Goal: Communication & Community: Ask a question

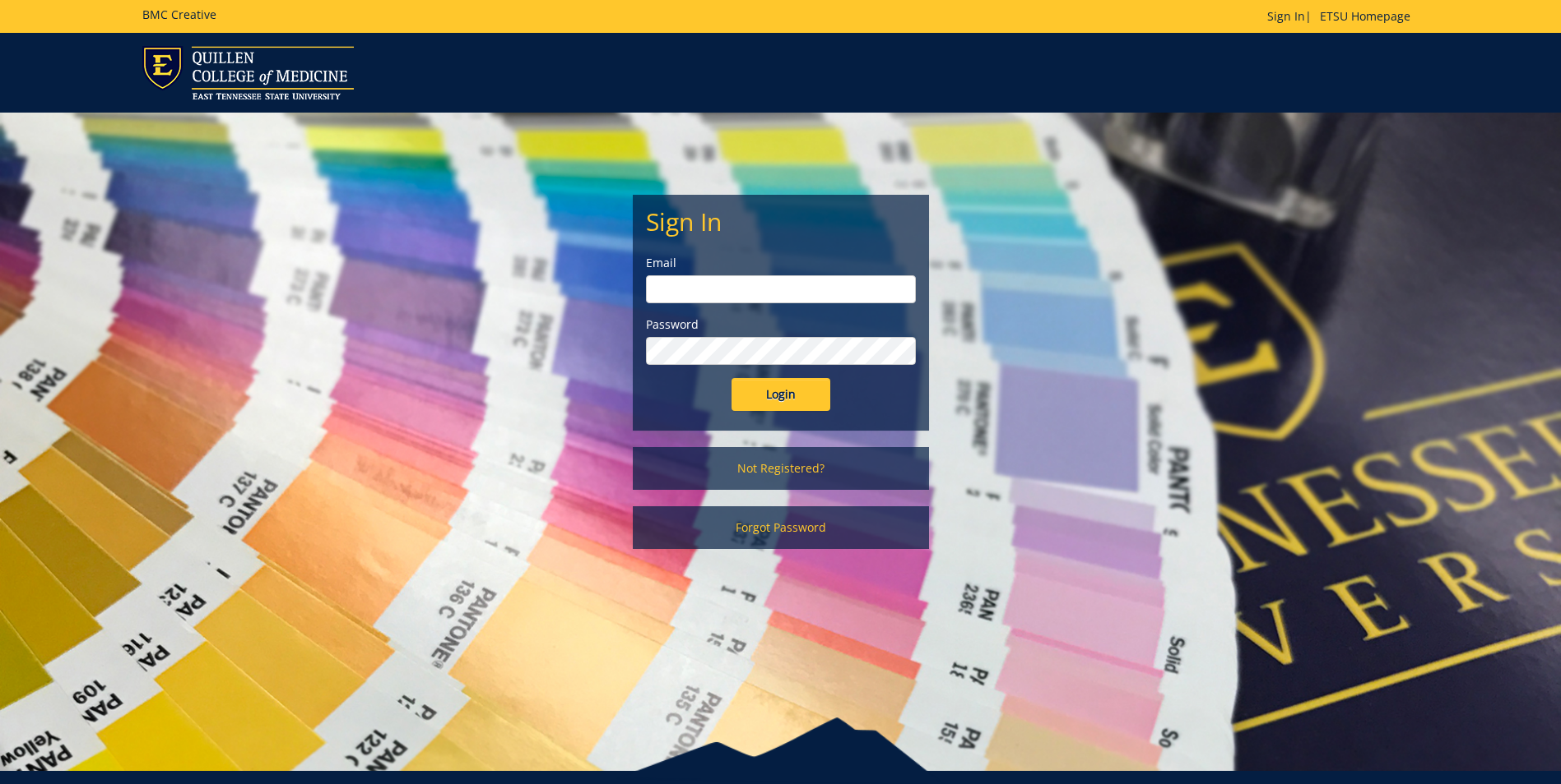
type input "[EMAIL_ADDRESS][DOMAIN_NAME]"
click at [789, 405] on input "Login" at bounding box center [780, 394] width 99 height 33
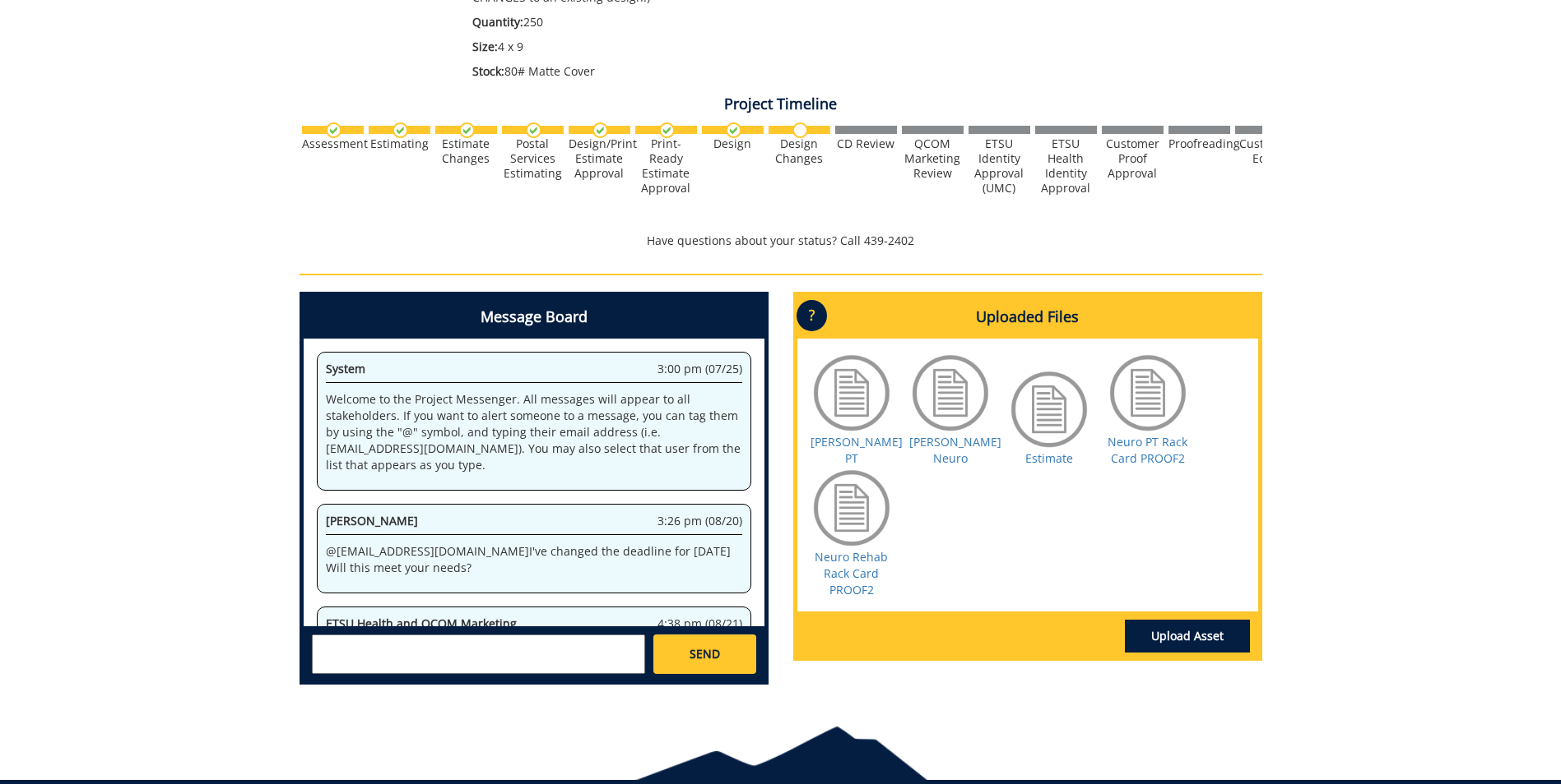
click at [465, 636] on textarea at bounding box center [478, 655] width 333 height 39
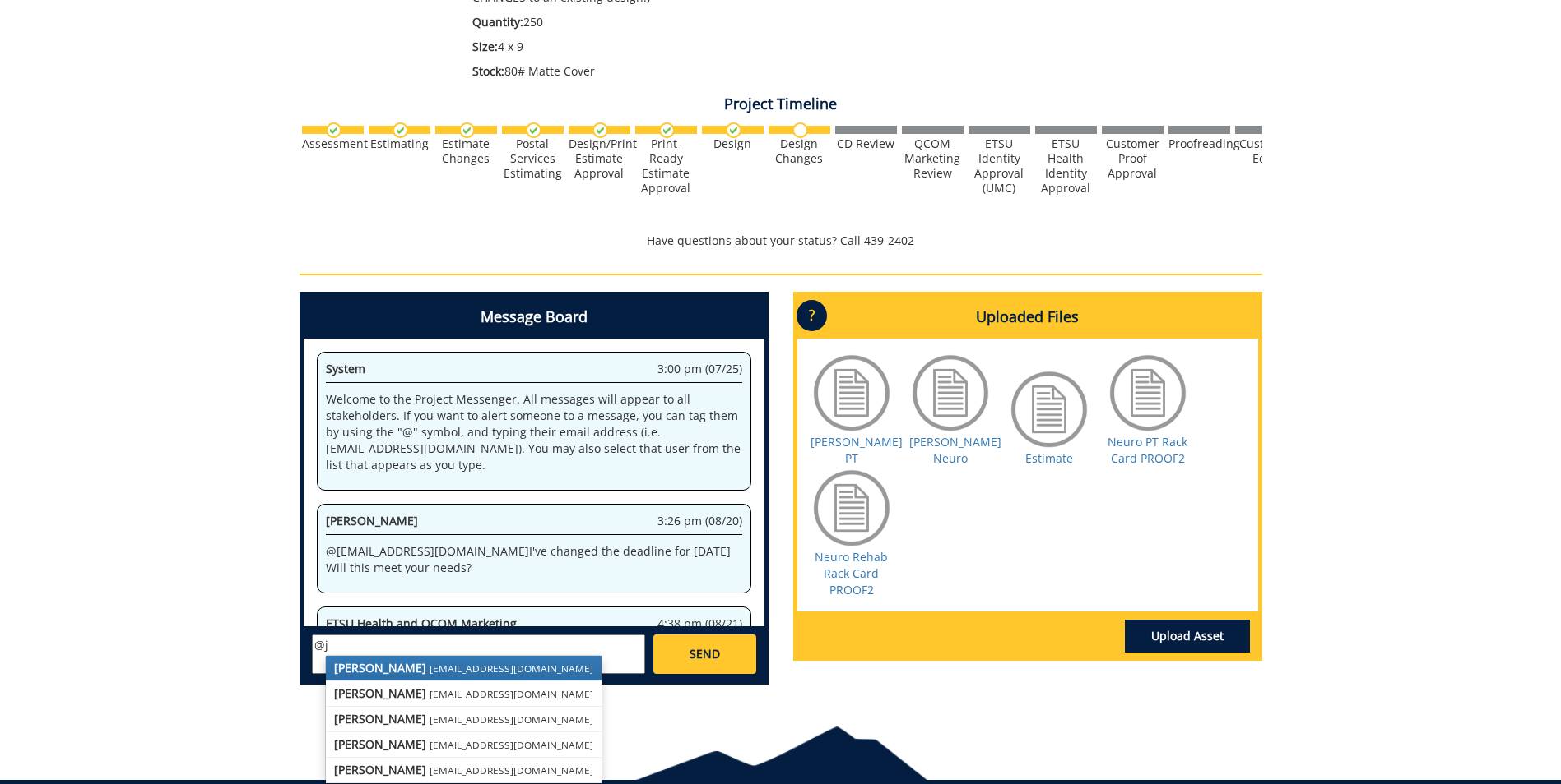
click at [449, 661] on link "[PERSON_NAME] [EMAIL_ADDRESS][DOMAIN_NAME]" at bounding box center [463, 667] width 276 height 25
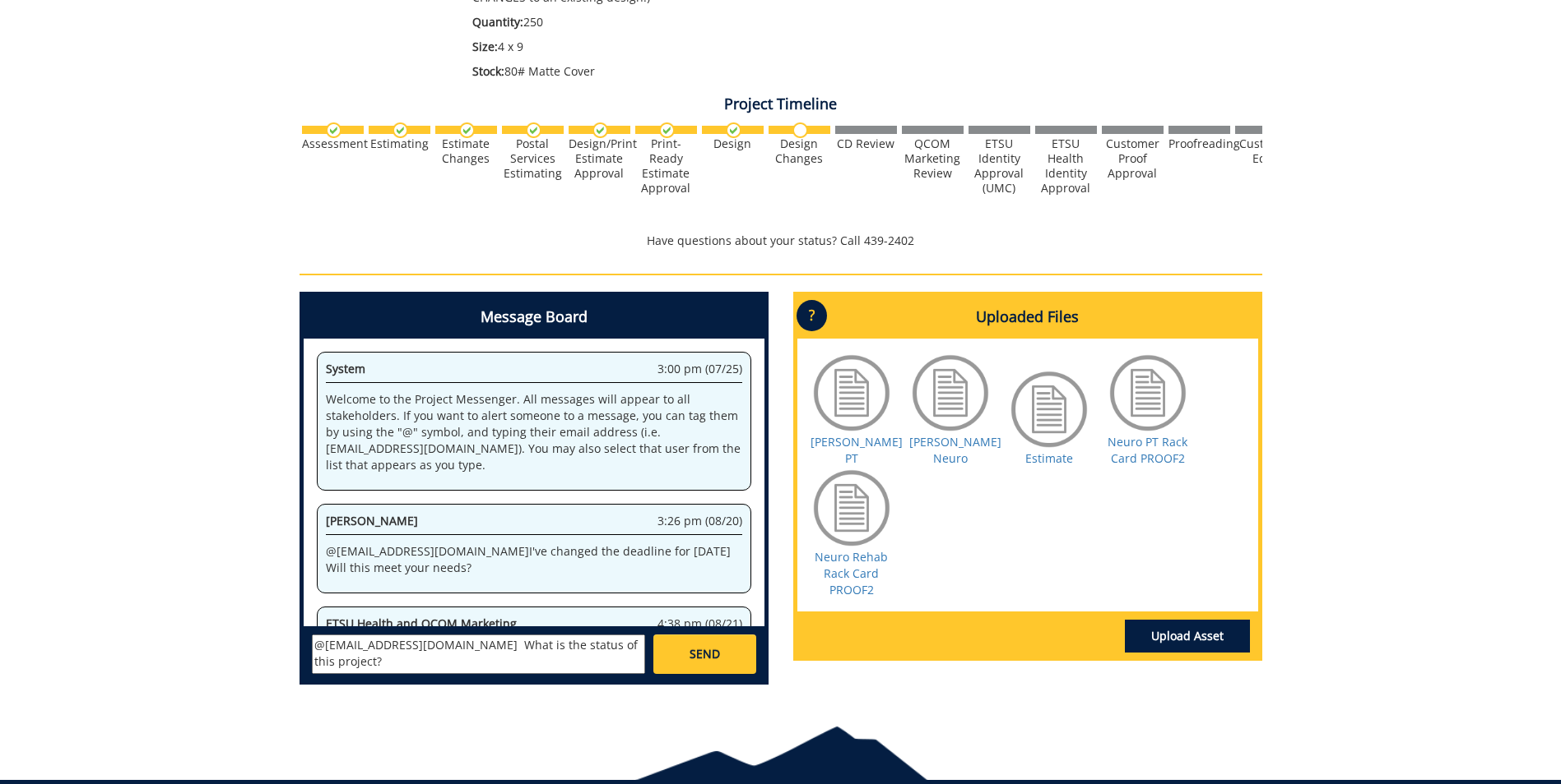
type textarea "@[EMAIL_ADDRESS][DOMAIN_NAME] What is the status of this project?"
click at [681, 655] on link "SEND" at bounding box center [703, 655] width 102 height 39
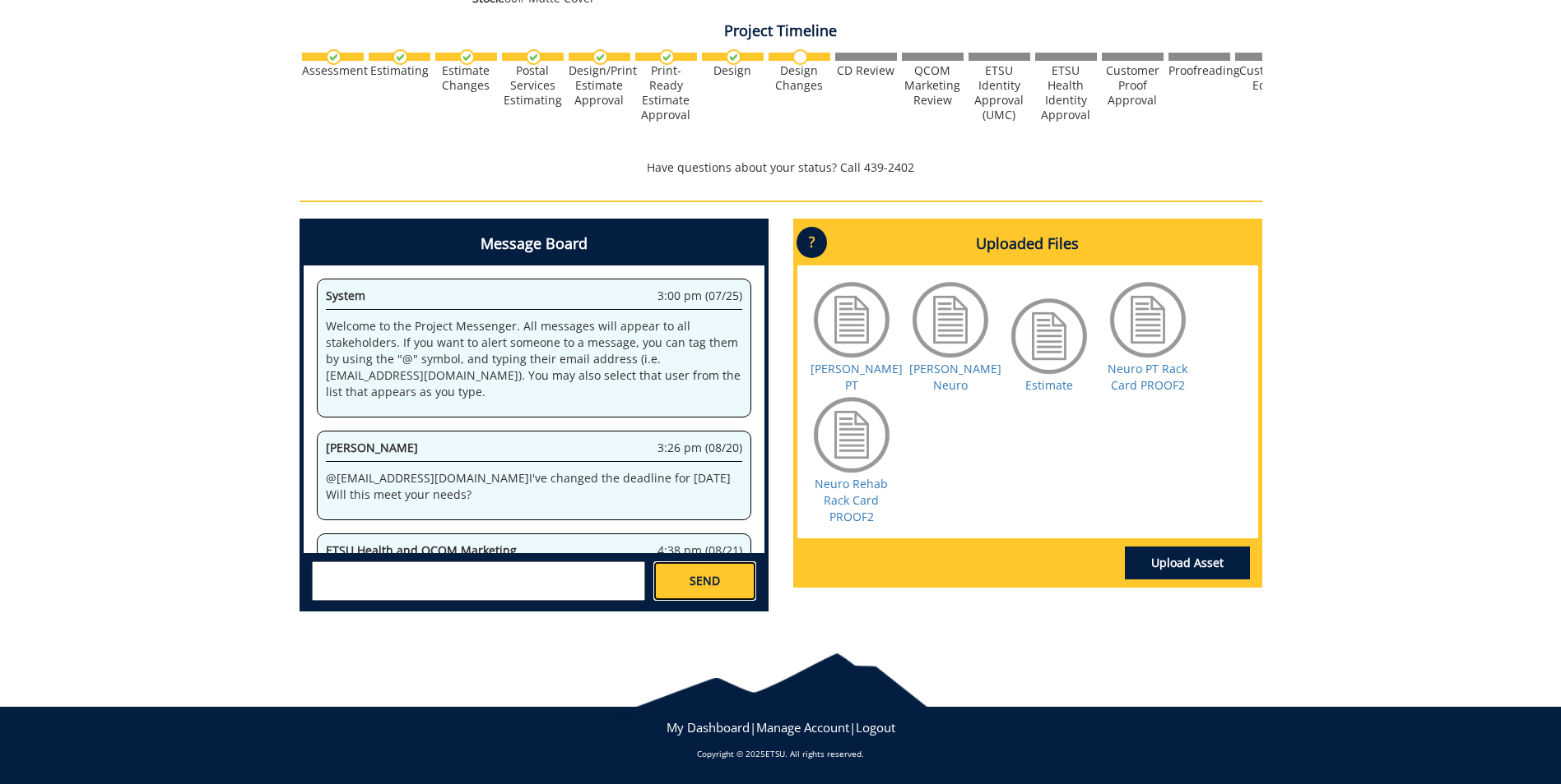
scroll to position [14665, 0]
